Goal: Task Accomplishment & Management: Manage account settings

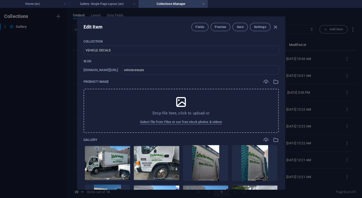
scroll to position [364, 0]
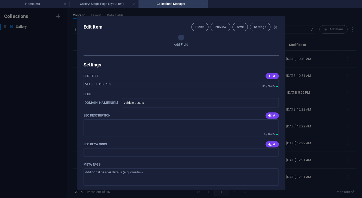
click at [276, 26] on icon "button" at bounding box center [275, 27] width 6 height 6
type input "vehicle-decals"
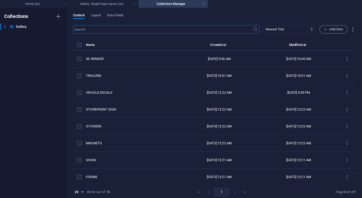
click at [231, 32] on input "text" at bounding box center [163, 29] width 180 height 8
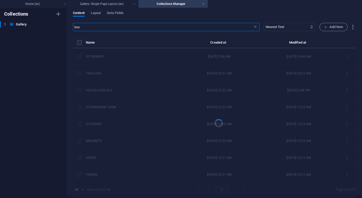
scroll to position [0, 0]
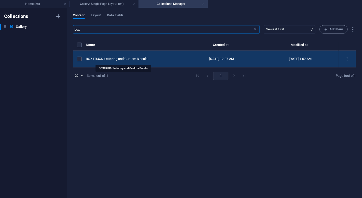
type input "box"
click at [127, 58] on div "BOXTRUCK Lettering and Custom Decals" at bounding box center [131, 59] width 91 height 5
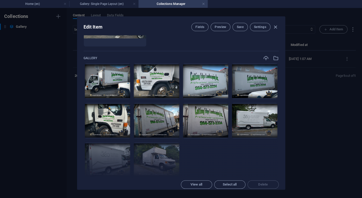
scroll to position [113, 0]
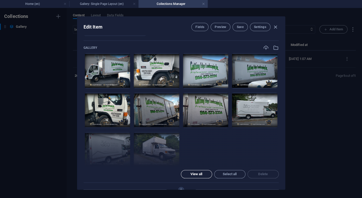
click at [200, 173] on span "View all" at bounding box center [196, 174] width 12 height 3
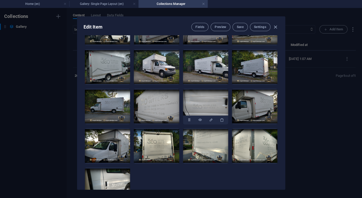
scroll to position [196, 0]
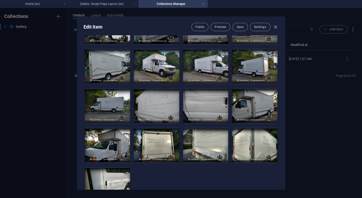
click at [203, 155] on ul "Drop files here to upload them instantly" at bounding box center [180, 86] width 195 height 234
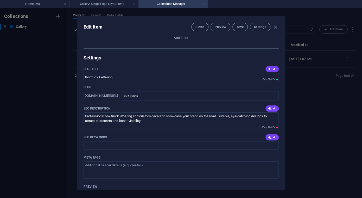
scroll to position [394, 0]
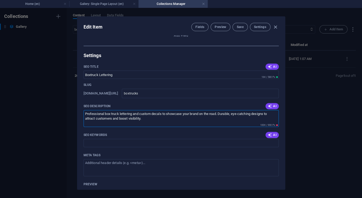
click at [151, 110] on textarea "Professional box truck lettering and custom decals to showcase your brand on th…" at bounding box center [180, 118] width 195 height 17
click at [121, 110] on textarea "Professional box truck lettering and custom decals to showcase your brand on th…" at bounding box center [180, 118] width 195 height 17
click at [173, 110] on textarea "Professional box truck lettering and custom decals to showcase your brand on th…" at bounding box center [180, 118] width 195 height 17
paste textarea "hat put your brand in the spotlight. Designed to be durable and striking, our g…"
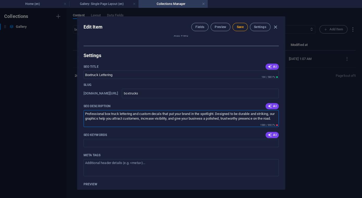
drag, startPoint x: 167, startPoint y: 78, endPoint x: 142, endPoint y: 75, distance: 25.2
click at [142, 110] on textarea "Professional box truck lettering and custom decals that put your brand in the s…" at bounding box center [180, 118] width 195 height 17
click at [175, 110] on textarea "Professional box truck lettering and custom decals that put your brand in the s…" at bounding box center [180, 118] width 195 height 17
drag, startPoint x: 118, startPoint y: 80, endPoint x: 86, endPoint y: 81, distance: 32.5
click at [85, 110] on textarea "Professional box truck lettering and custom decals that put your brand in the s…" at bounding box center [180, 118] width 195 height 17
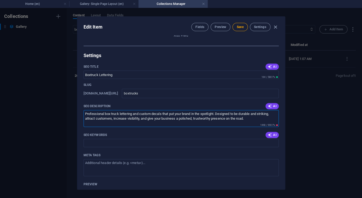
click at [257, 110] on textarea "Professional box truck lettering and custom decals that put your brand in the s…" at bounding box center [180, 118] width 195 height 17
drag, startPoint x: 111, startPoint y: 74, endPoint x: 73, endPoint y: 71, distance: 38.1
click at [83, 110] on textarea "Professional box truck lettering and custom decals that put your brand in the s…" at bounding box center [180, 118] width 195 height 17
click at [135, 110] on textarea "Lettering and custom decals that put your brand in the spotlight. Designed to b…" at bounding box center [180, 118] width 195 height 17
drag, startPoint x: 186, startPoint y: 76, endPoint x: 129, endPoint y: 76, distance: 56.7
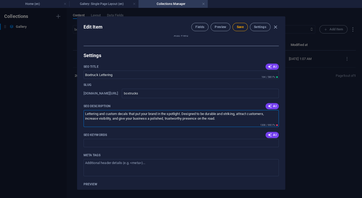
click at [129, 110] on textarea "Lettering and custom decals that put your brand in the spotlight. Designed to b…" at bounding box center [180, 118] width 195 height 17
click at [153, 110] on textarea "Lettering and custom decals designed to be durable and striking, attract custom…" at bounding box center [180, 118] width 195 height 17
click at [171, 110] on textarea "Lettering and custom decals designed to be durable and striking, attract custom…" at bounding box center [180, 118] width 195 height 17
click at [182, 110] on textarea "Lettering and custom decals designed to be durable and striking, attract custom…" at bounding box center [180, 118] width 195 height 17
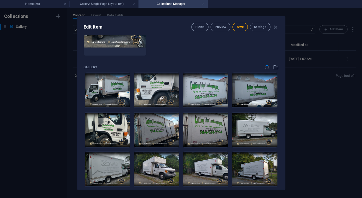
scroll to position [94, 0]
type textarea "Lettering and custom decals designed to be durable and striking, attract custom…"
click at [245, 28] on button "Save" at bounding box center [239, 27] width 15 height 8
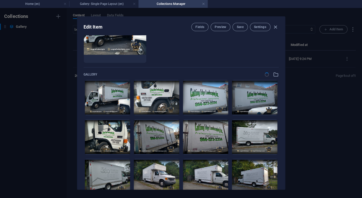
scroll to position [95, 0]
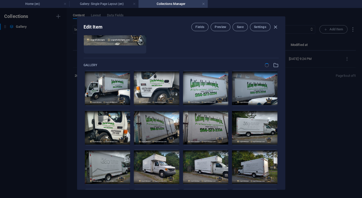
click at [267, 66] on div at bounding box center [271, 65] width 14 height 6
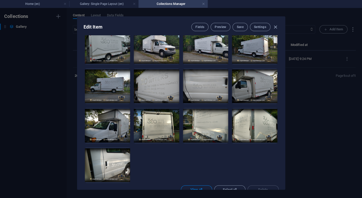
scroll to position [267, 0]
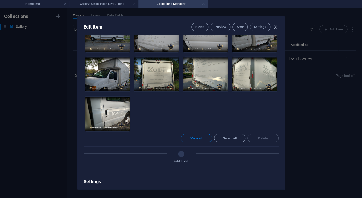
click at [274, 25] on icon "button" at bounding box center [275, 27] width 6 height 6
type input "boxtruck-lettering-and-custom-decals"
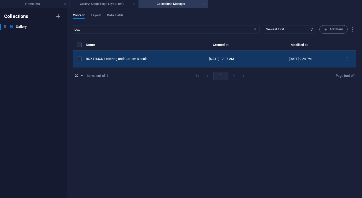
click at [123, 58] on div "BOXTRUCK Lettering and Custom Decals" at bounding box center [131, 59] width 91 height 5
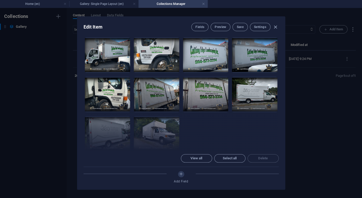
scroll to position [118, 0]
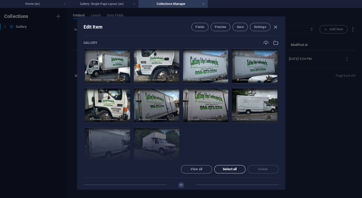
click at [235, 165] on button "Select all" at bounding box center [229, 169] width 31 height 8
click at [206, 165] on button "View all" at bounding box center [196, 169] width 31 height 8
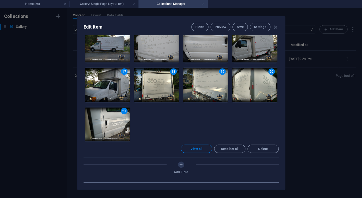
scroll to position [261, 0]
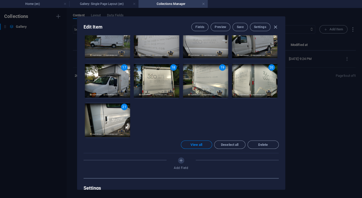
click at [227, 84] on ul "1 2 3 4 5 6 7 8 9 10 11 12 13 14 15 16 17 18 19 20 21 Drop files here to upload…" at bounding box center [180, 22] width 195 height 234
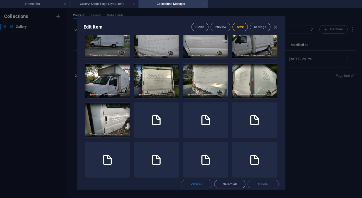
scroll to position [245, 0]
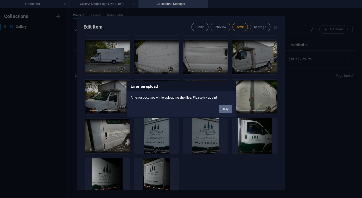
click at [225, 110] on button "Okay" at bounding box center [224, 109] width 13 height 8
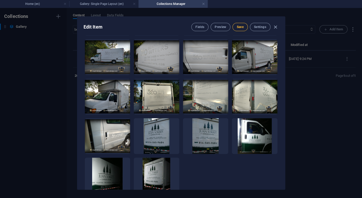
click at [242, 28] on span "Save" at bounding box center [239, 27] width 7 height 4
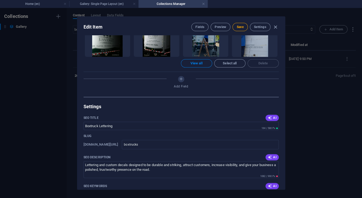
scroll to position [417, 0]
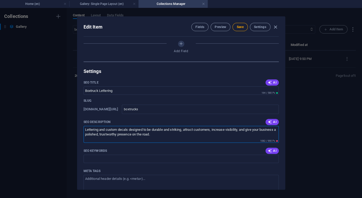
click at [164, 126] on textarea "Lettering and custom decals designed to be durable and striking, attract custom…" at bounding box center [180, 134] width 195 height 17
click at [239, 26] on span "Save" at bounding box center [239, 27] width 7 height 4
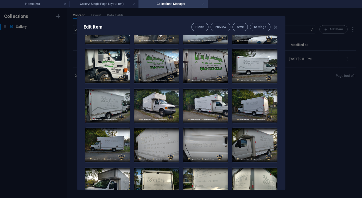
scroll to position [0, 0]
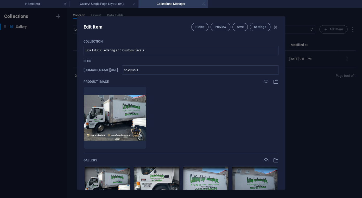
click at [273, 27] on icon "button" at bounding box center [275, 27] width 6 height 6
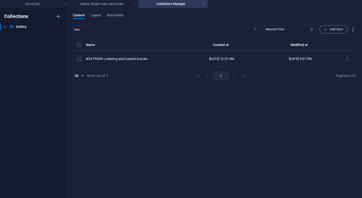
type input "boxtruck-lettering-and-custom-decals"
click at [257, 31] on icon at bounding box center [254, 29] width 5 height 5
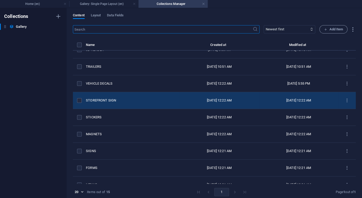
scroll to position [9, 0]
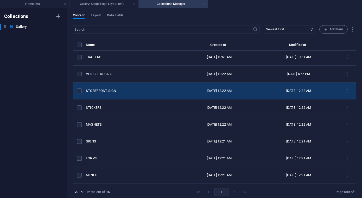
click at [103, 90] on div "STOREFRONT SIGN" at bounding box center [130, 91] width 89 height 5
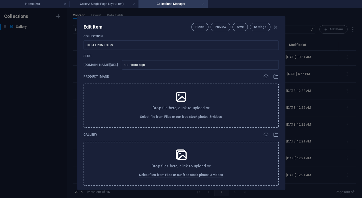
scroll to position [0, 0]
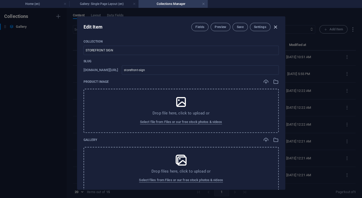
click at [274, 27] on icon "button" at bounding box center [275, 27] width 6 height 6
type input "storefront-sign"
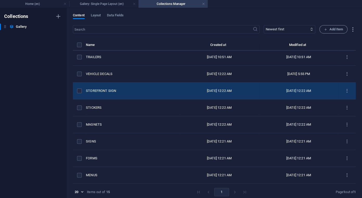
scroll to position [19, 0]
click at [347, 90] on icon "items list" at bounding box center [346, 91] width 5 height 5
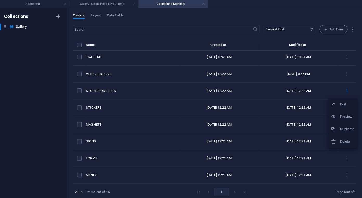
click at [339, 143] on div at bounding box center [334, 141] width 9 height 5
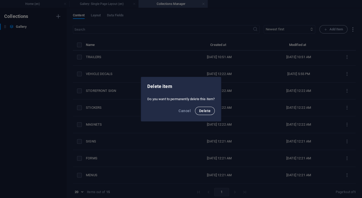
click at [208, 111] on span "Delete" at bounding box center [204, 111] width 11 height 4
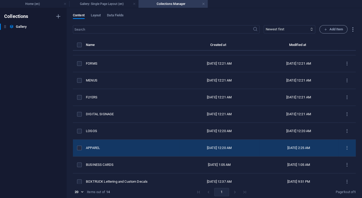
scroll to position [103, 0]
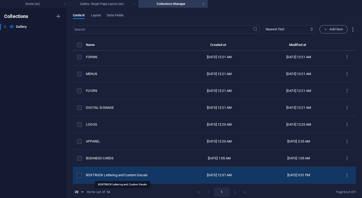
click at [114, 177] on div "BOXTRUCK Lettering and Custom Decals" at bounding box center [130, 175] width 89 height 5
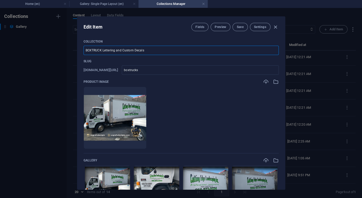
click at [140, 49] on input "BOXTRUCK Lettering and Custom Decals" at bounding box center [180, 50] width 195 height 9
drag, startPoint x: 102, startPoint y: 50, endPoint x: 171, endPoint y: 51, distance: 68.6
click at [171, 51] on input "BOXTRUCK Lettering and Custom Decals" at bounding box center [180, 50] width 195 height 9
type input "BOXTRUCK Lettering and Custom Decal"
type input "boxtruck-lettering-and-custom-decal"
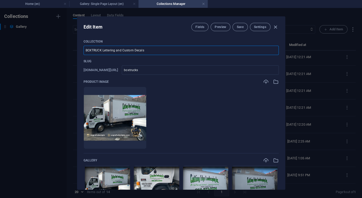
type input "boxtruck-lettering-and-custom-decal"
type input "BOXTRUCK Lettering and Custom Deca"
type input "boxtruck-lettering-and-custom-deca"
type input "BOXTRUCK Lettering and Custom Dec"
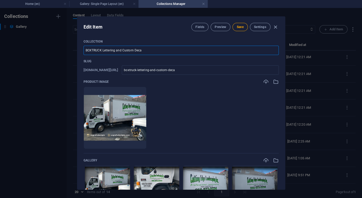
type input "boxtruck-lettering-and-custom-dec"
type input "BOXTRUCK Lettering and Custom De"
type input "boxtruck-lettering-and-custom-de"
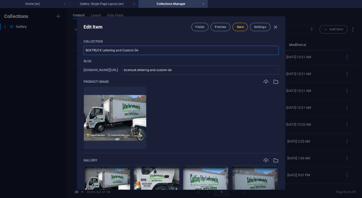
type input "BOXTRUCK Lettering and Custom D"
type input "boxtruck-lettering-and-custom-d"
type input "BOXTRUCK Lettering and Custom"
type input "boxtruck-lettering-and-custom"
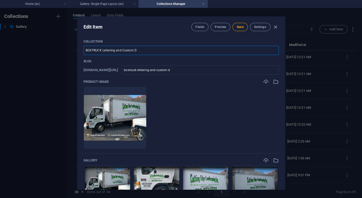
type input "boxtruck-lettering-and-custom"
type input "BOXTRUCK Lettering and Custo"
type input "boxtruck-lettering-and-custo"
type input "BOXTRUCK Lettering and Cust"
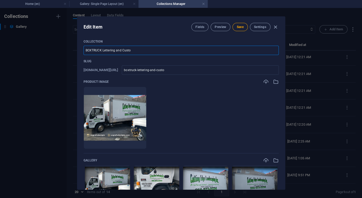
type input "boxtruck-lettering-and-cust"
type input "BOXTRUCK Lettering and Cus"
type input "boxtruck-lettering-and-cus"
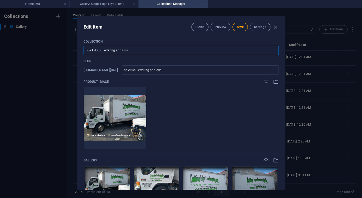
type input "BOXTRUCK Lettering and Cu"
type input "boxtruck-lettering-and-cu"
type input "BOXTRUCK Lettering and C"
type input "boxtruck-lettering-and-c"
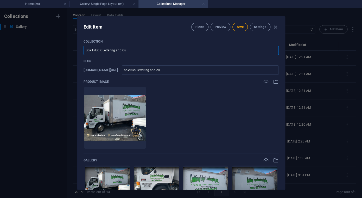
type input "boxtruck-lettering-and-c"
type input "BOXTRUCK Lettering and"
type input "boxtruck-lettering-and"
type input "BOXTRUCK Lettering an"
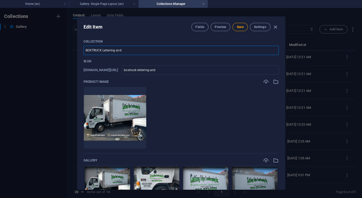
type input "boxtruck-lettering-an"
type input "BOXTRUCK Lettering a"
type input "boxtruck-lettering-a"
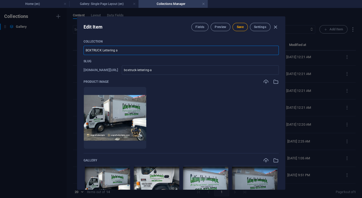
type input "BOXTRUCK Lettering"
type input "boxtruck-lettering"
type input "BOXTRUCK Letterin"
type input "boxtruck-letterin"
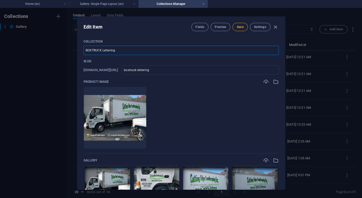
type input "boxtruck-letterin"
type input "BOXTRUCK [PERSON_NAME]"
type input "boxtruck-[PERSON_NAME]"
type input "BOXTRUCK Letter"
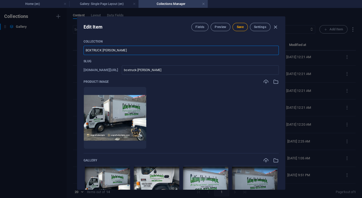
type input "boxtruck-letter"
type input "BOXTRUCK Lette"
type input "boxtruck-lette"
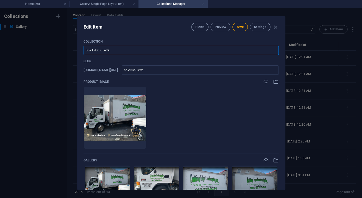
type input "BOXTRUCK Lett"
type input "boxtruck-lett"
type input "BOXTRUCK Let"
type input "boxtruck-let"
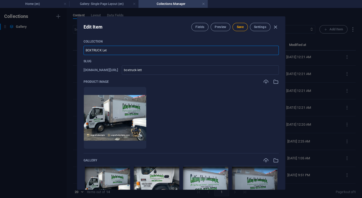
type input "boxtruck-let"
type input "BOXTRUCK Le"
type input "boxtruck-le"
type input "BOXTRUCK L"
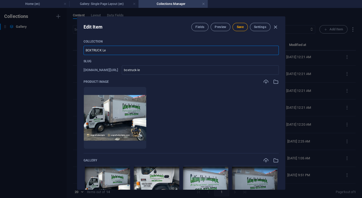
type input "boxtruck-l"
type input "BOXTRUCK"
type input "boxtruck"
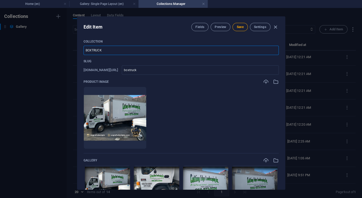
type input "BOXTRUCK L"
type input "boxtruck-l"
type input "BOXTRUCK LE"
type input "boxtruck-le"
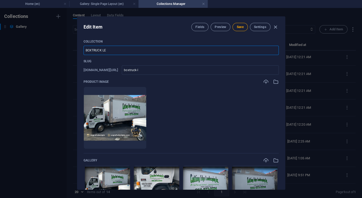
type input "boxtruck-le"
type input "BOXTRUCK LET"
type input "boxtruck-let"
type input "BOXTRUCK LETT"
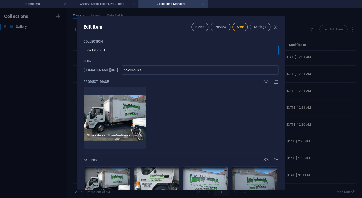
type input "boxtruck-lett"
type input "BOXTRUCK LETTE"
type input "boxtruck-lette"
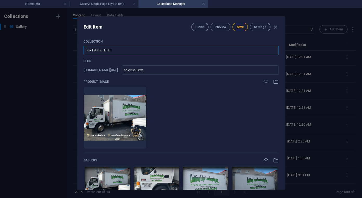
type input "BOXTRUCK LETTER"
type input "boxtruck-letter"
type input "BOXTRUCK [PERSON_NAME]"
type input "boxtruck-[PERSON_NAME]"
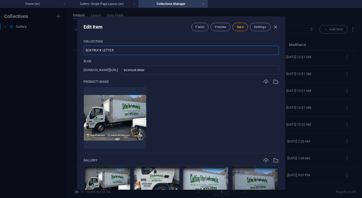
type input "boxtruck-[PERSON_NAME]"
type input "BOXTRUCK LETTERIN"
type input "boxtruck-letterin"
type input "BOXTRUCK LETTERING"
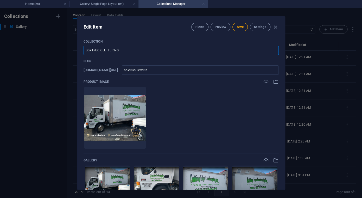
type input "boxtruck-lettering"
type input "BOXTRUCK LETTERING"
click at [242, 29] on span "Save" at bounding box center [239, 27] width 7 height 4
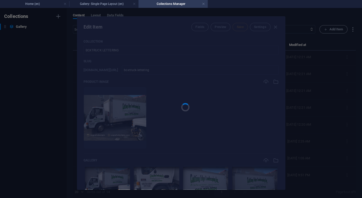
type input "boxtruck-lettering"
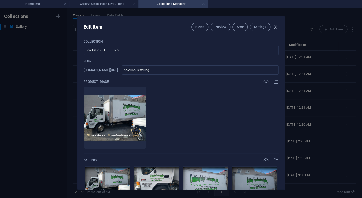
click at [275, 30] on icon "button" at bounding box center [275, 27] width 6 height 6
type input "boxtruck-lettering"
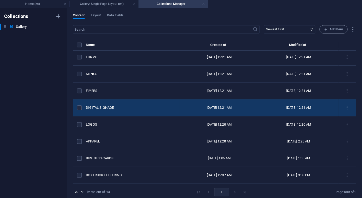
scroll to position [2, 0]
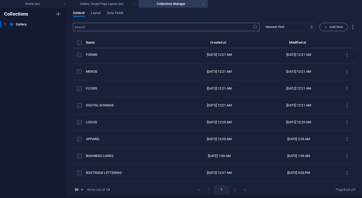
click at [124, 28] on input "text" at bounding box center [163, 27] width 180 height 8
type input "mini"
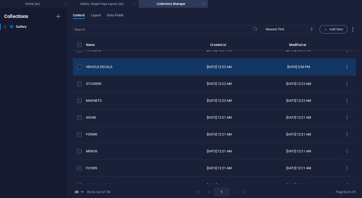
click at [105, 67] on div "VEHICLE DECALS" at bounding box center [130, 67] width 89 height 5
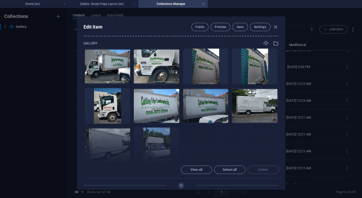
scroll to position [92, 0]
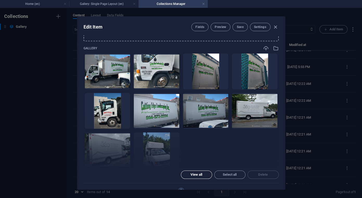
click at [200, 173] on span "View all" at bounding box center [196, 174] width 12 height 3
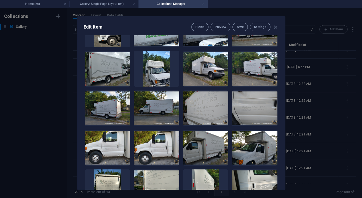
scroll to position [217, 0]
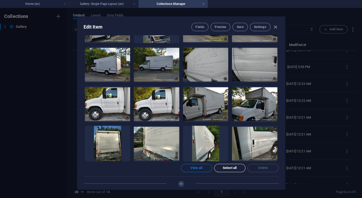
click at [232, 167] on span "Select all" at bounding box center [229, 168] width 14 height 3
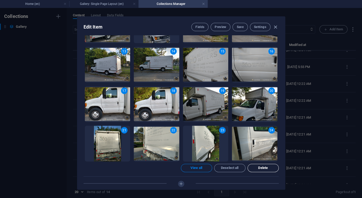
click at [263, 164] on button "Delete" at bounding box center [262, 168] width 31 height 8
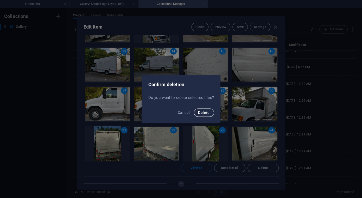
click at [202, 112] on span "Delete" at bounding box center [203, 113] width 11 height 4
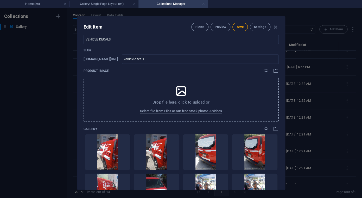
scroll to position [0, 0]
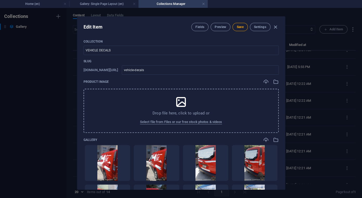
click at [242, 31] on div "Edit Item Fields Preview Save Settings" at bounding box center [180, 26] width 207 height 19
click at [238, 27] on span "Save" at bounding box center [239, 27] width 7 height 4
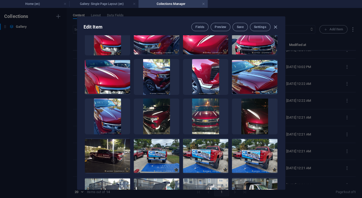
scroll to position [407, 0]
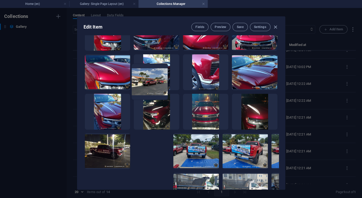
drag, startPoint x: 144, startPoint y: 186, endPoint x: 151, endPoint y: 65, distance: 121.3
click at [151, 65] on ul "Drop files here to upload them instantly" at bounding box center [180, 32] width 195 height 589
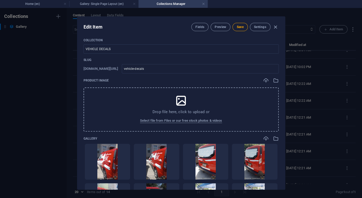
scroll to position [0, 0]
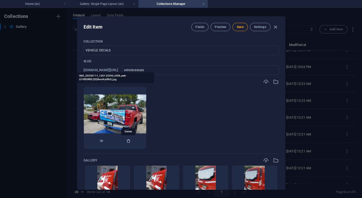
click at [129, 142] on icon "button" at bounding box center [128, 141] width 4 height 4
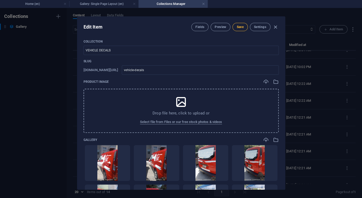
click at [242, 29] on span "Save" at bounding box center [239, 27] width 7 height 4
